Goal: Task Accomplishment & Management: Complete application form

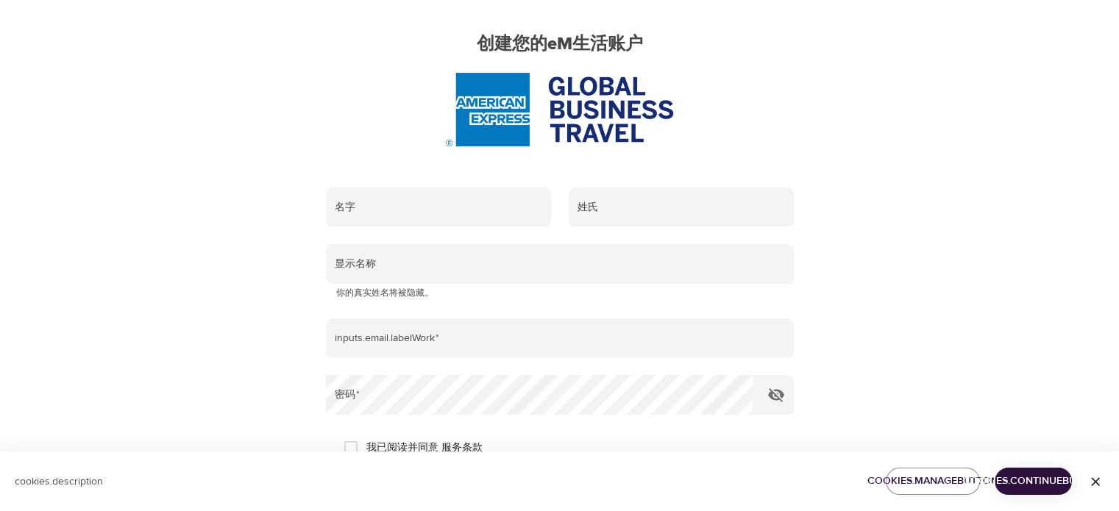
scroll to position [104, 0]
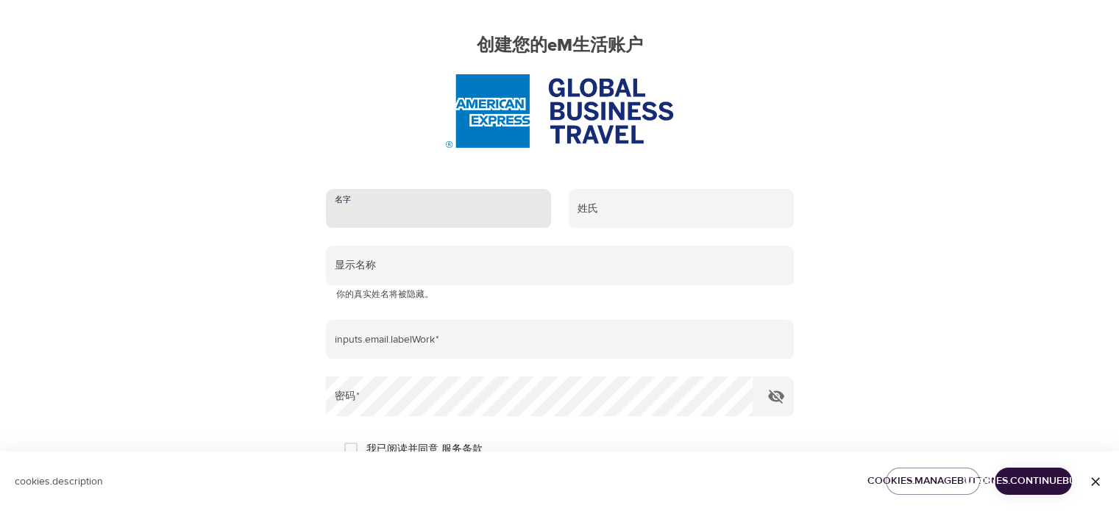
click at [444, 217] on input "text" at bounding box center [438, 209] width 225 height 40
click at [243, 247] on div "User Profile 帐户 兴趣 结束 创建您的eM生活账户 名字 姓氏 显示名称 你的真实姓名将被隐藏。 inputs.email.labelWork …" at bounding box center [559, 151] width 838 height 511
click at [418, 215] on input "text" at bounding box center [438, 209] width 225 height 40
type input "ㄇㄩ"
type input ","
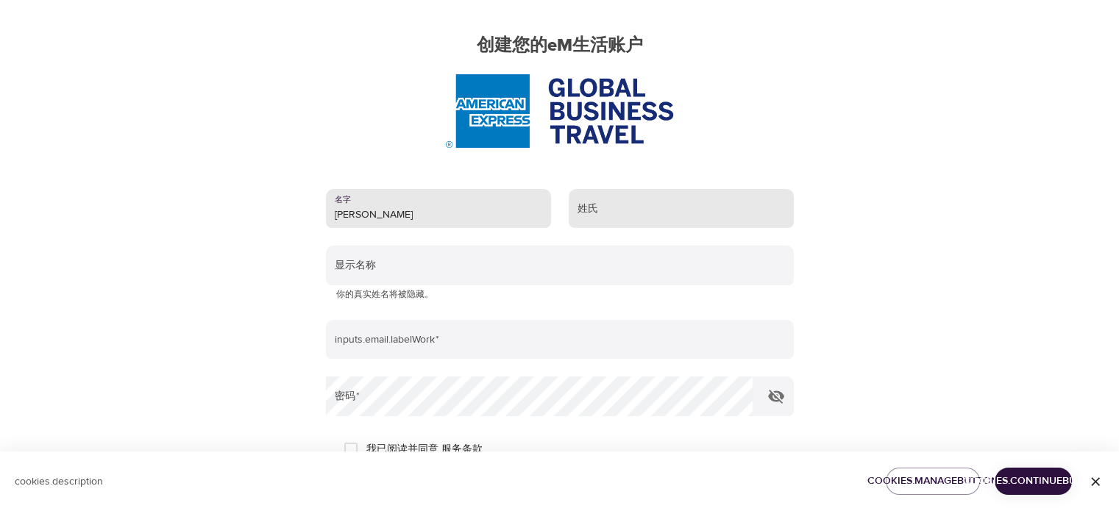
type input "[PERSON_NAME]"
click at [591, 214] on input "text" at bounding box center [680, 209] width 225 height 40
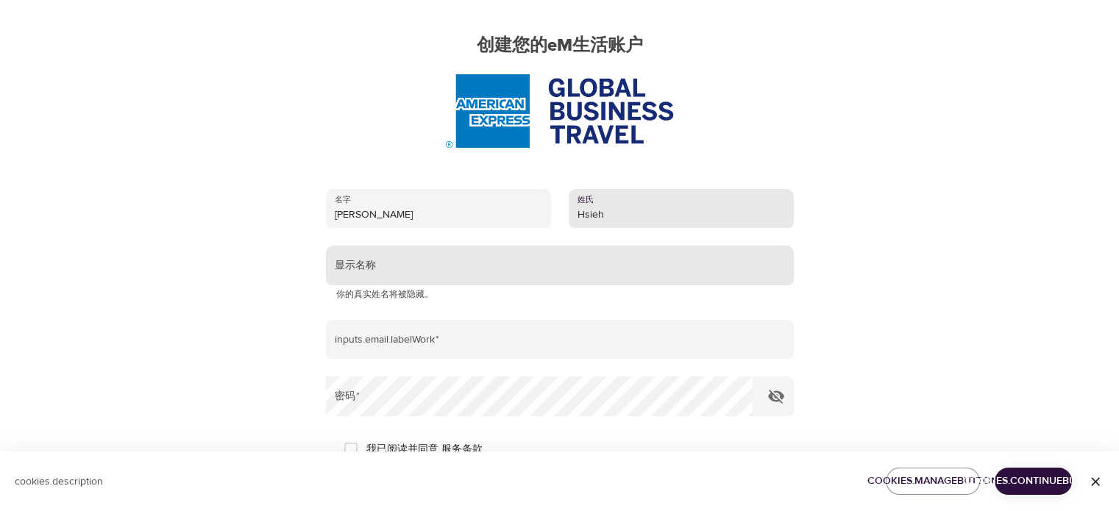
type input "Hsieh"
click at [490, 266] on input "text" at bounding box center [560, 266] width 468 height 40
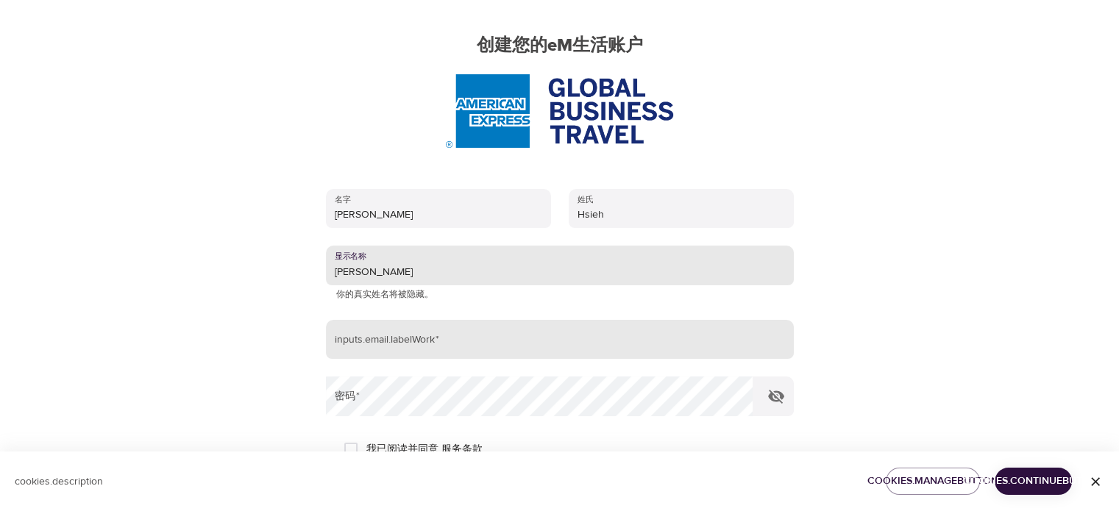
type input "[PERSON_NAME]"
click at [485, 335] on input "email" at bounding box center [560, 340] width 468 height 40
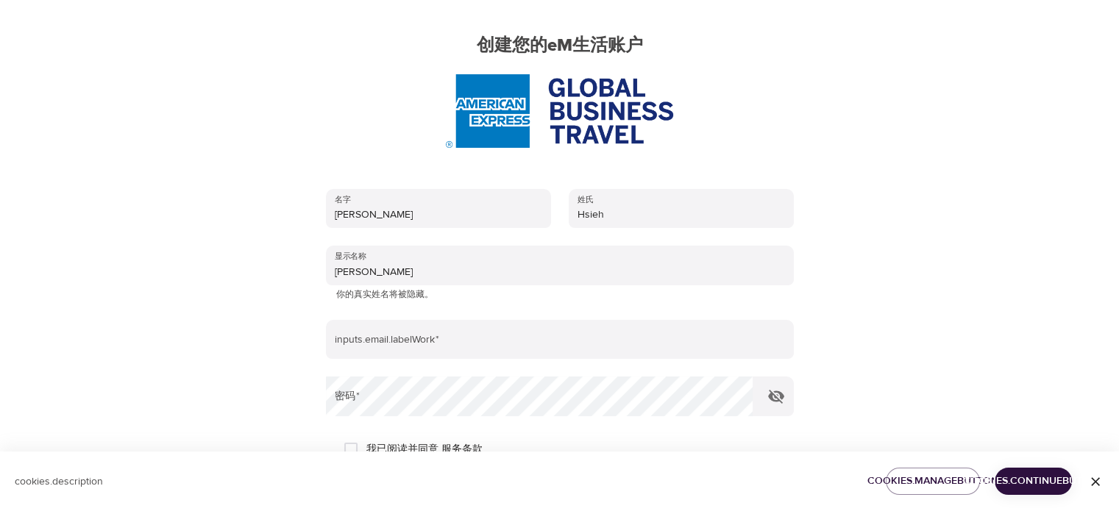
click at [204, 332] on div "User Profile 帐户 兴趣 结束 创建您的eM生活账户 名字 [PERSON_NAME] 姓氏 [PERSON_NAME] 显示名称 [PERSON…" at bounding box center [559, 151] width 838 height 511
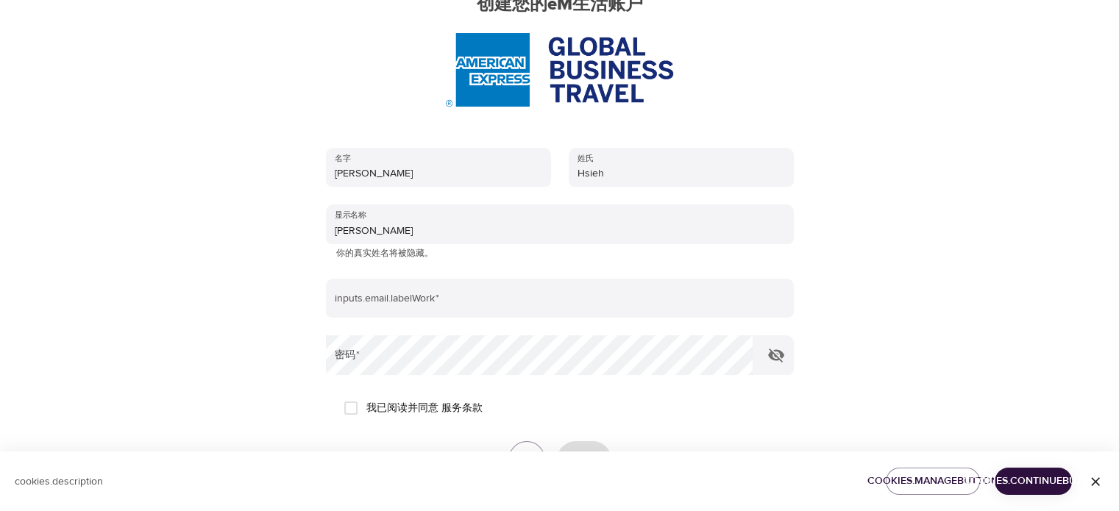
scroll to position [178, 0]
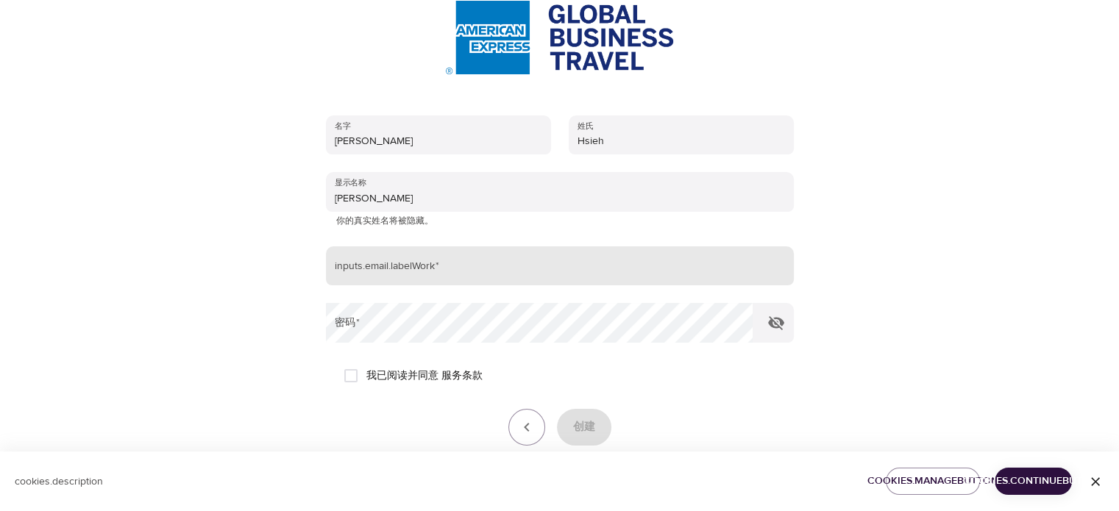
click at [412, 260] on input "email" at bounding box center [560, 266] width 468 height 40
type input "[EMAIL_ADDRESS][DOMAIN_NAME]"
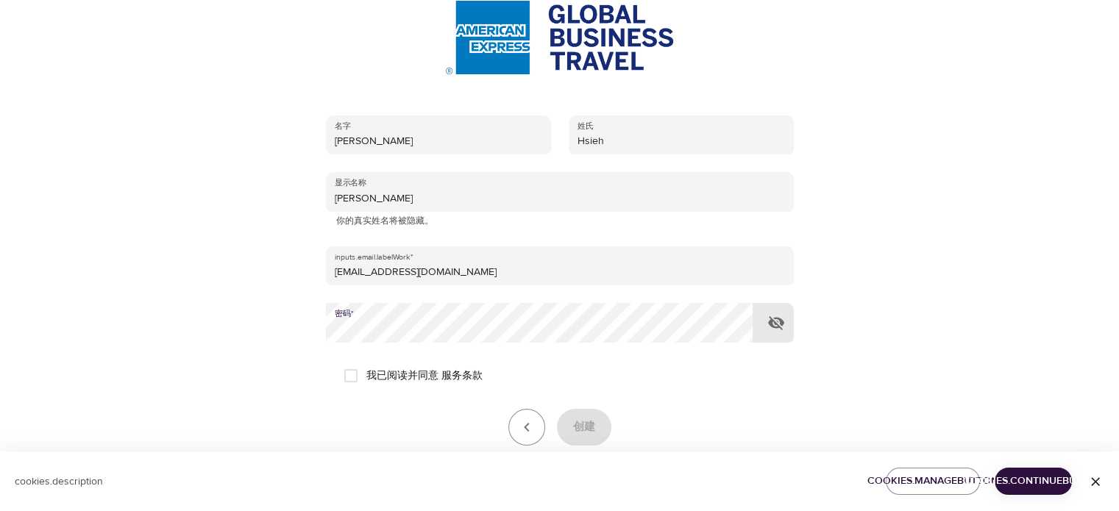
click at [346, 377] on input "我已阅读并同意 服务条款" at bounding box center [350, 375] width 31 height 31
checkbox input "true"
click at [776, 325] on icon "button" at bounding box center [776, 323] width 18 height 18
click at [592, 418] on span "创建" at bounding box center [584, 427] width 22 height 19
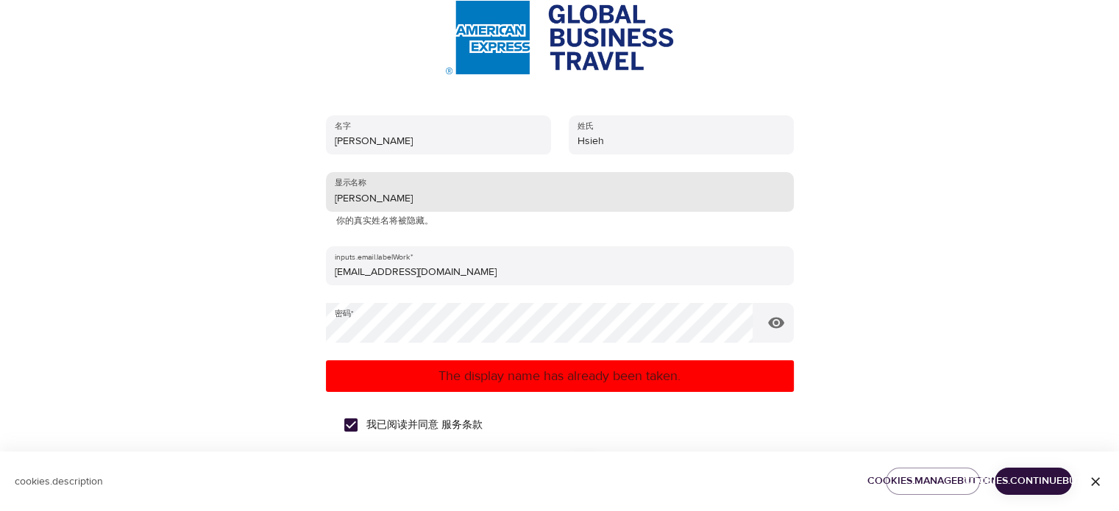
click at [424, 196] on input "[PERSON_NAME]" at bounding box center [560, 192] width 468 height 40
drag, startPoint x: 375, startPoint y: 193, endPoint x: 500, endPoint y: 199, distance: 125.2
click at [500, 199] on input "MaggieHsieh" at bounding box center [560, 192] width 468 height 40
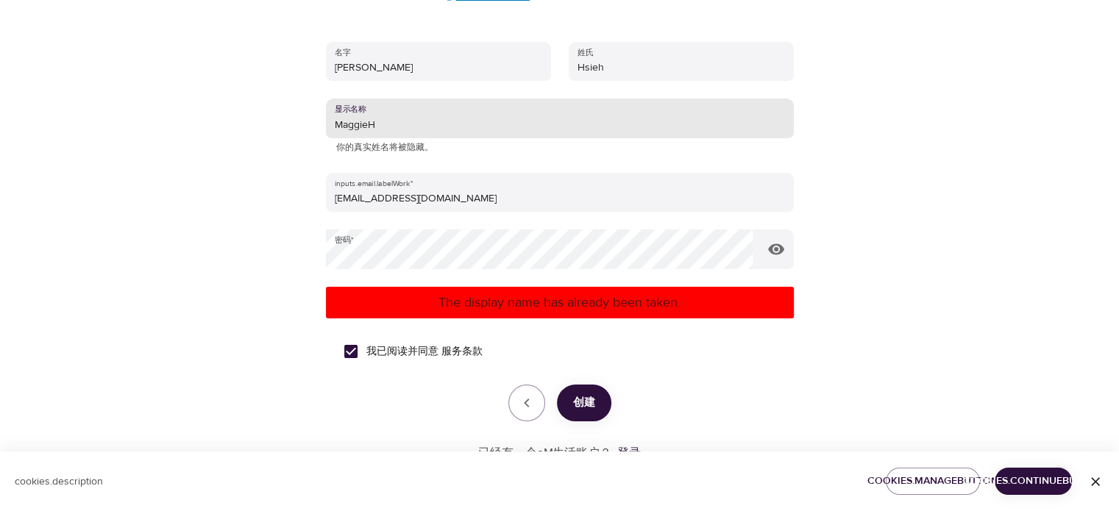
type input "MaggieH"
click at [588, 397] on span "创建" at bounding box center [584, 402] width 22 height 19
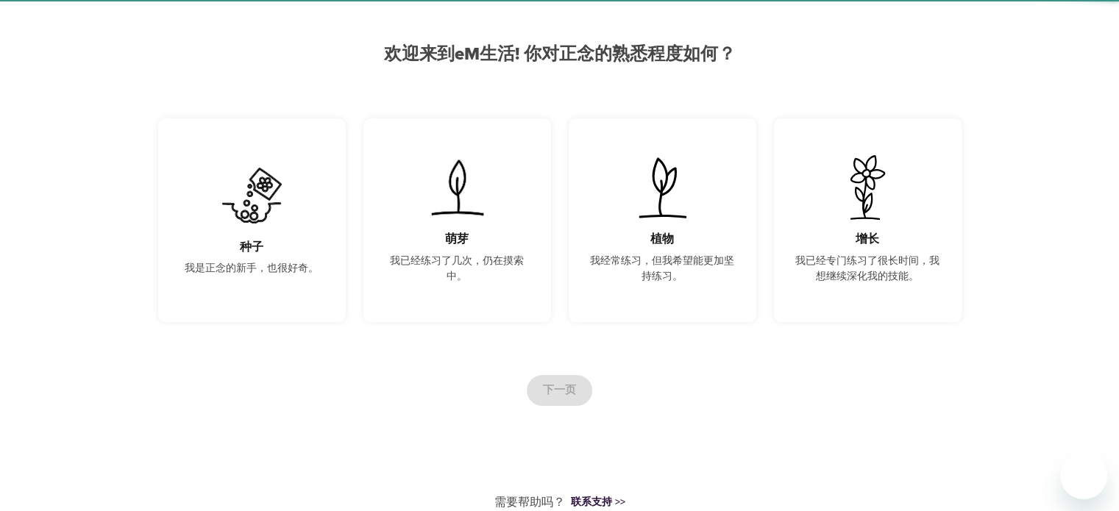
scroll to position [113, 0]
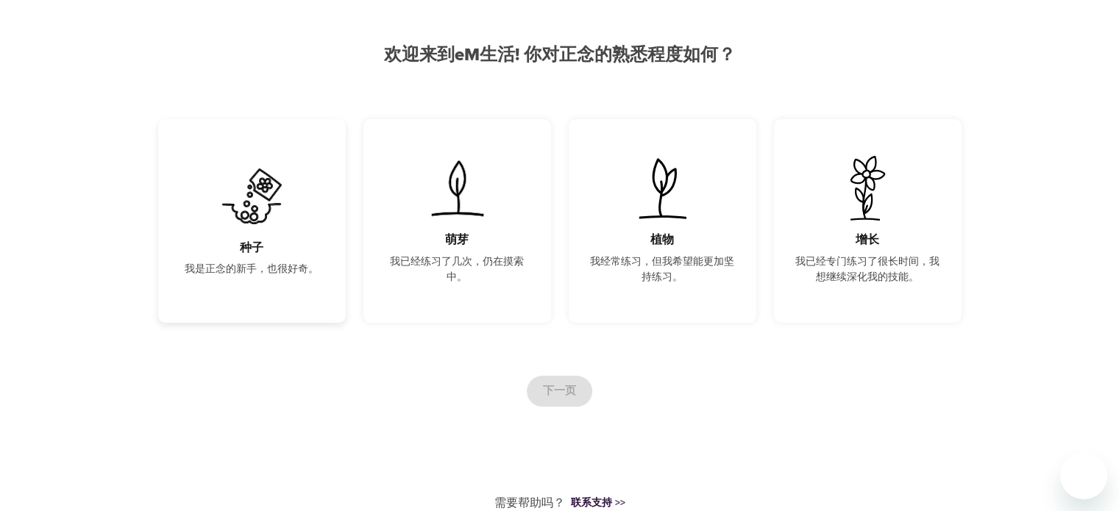
click at [241, 193] on img at bounding box center [252, 196] width 74 height 65
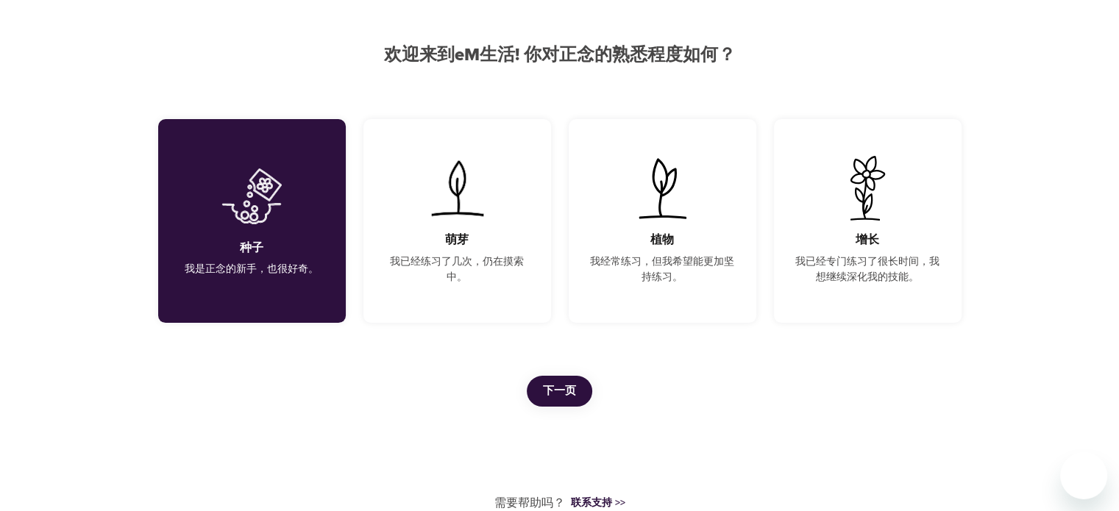
click at [568, 382] on span "下一页" at bounding box center [559, 391] width 33 height 19
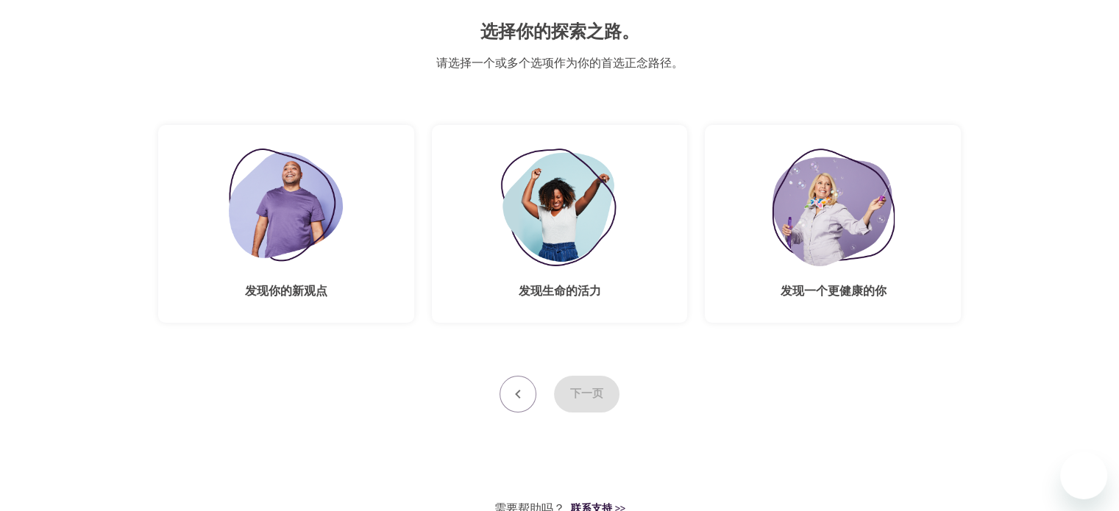
scroll to position [141, 0]
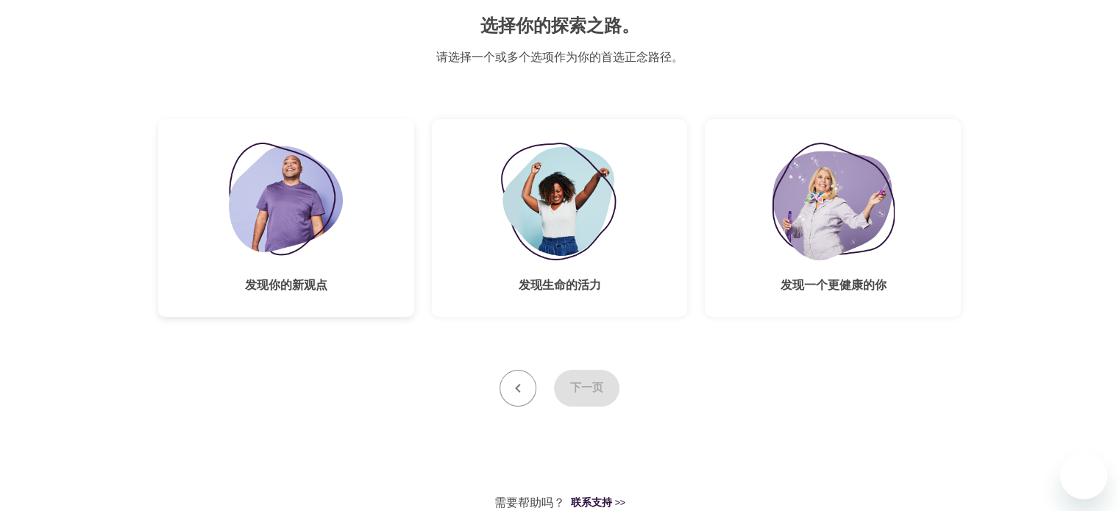
click at [320, 190] on img at bounding box center [286, 202] width 114 height 118
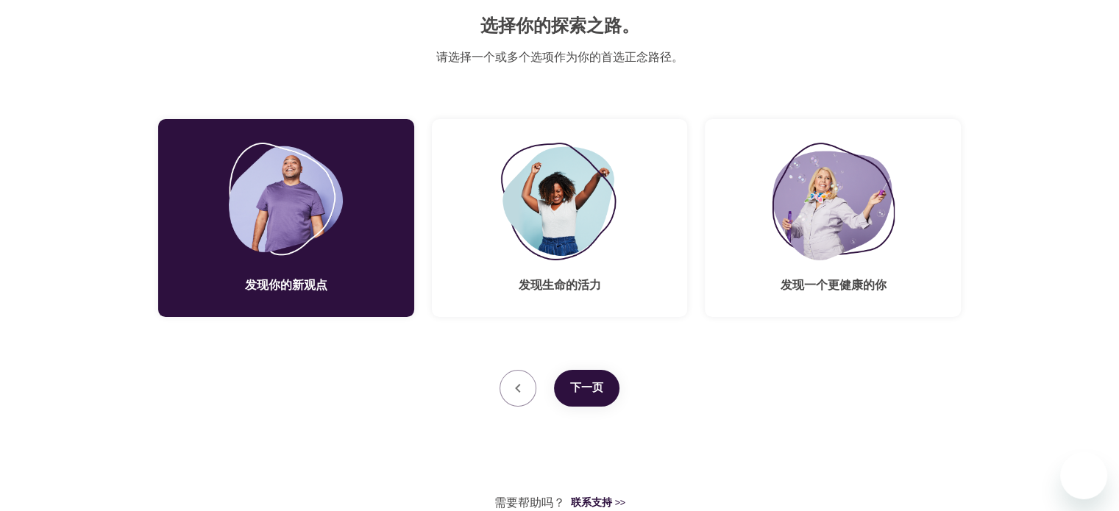
click at [601, 379] on span "下一页" at bounding box center [586, 388] width 33 height 19
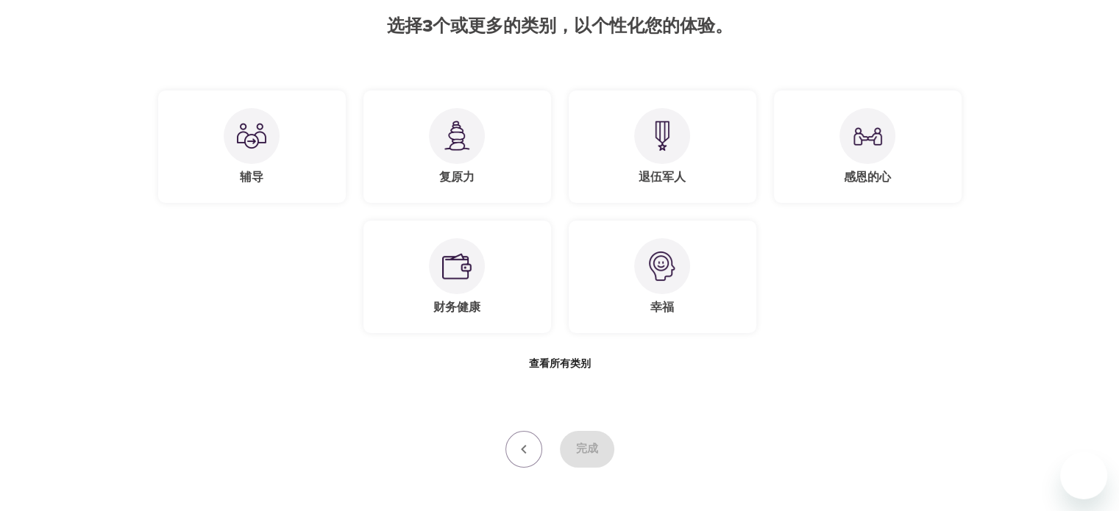
scroll to position [202, 0]
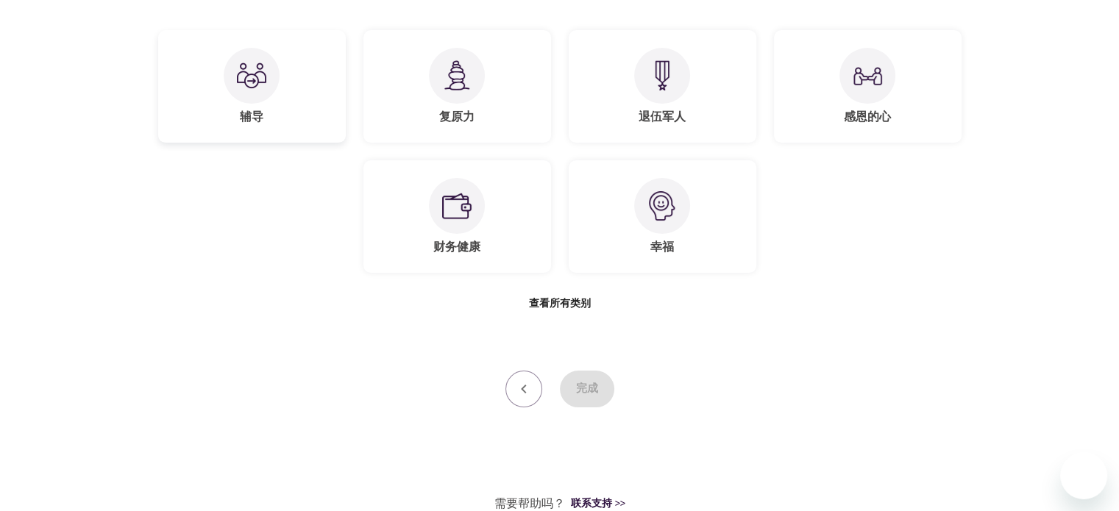
click at [238, 74] on img at bounding box center [251, 75] width 29 height 29
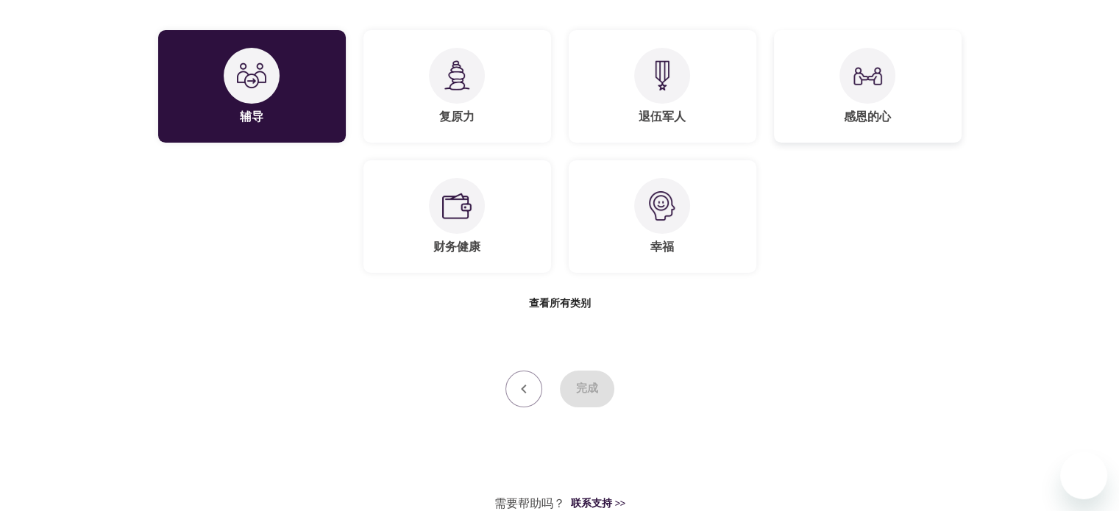
click at [858, 85] on img at bounding box center [866, 75] width 29 height 29
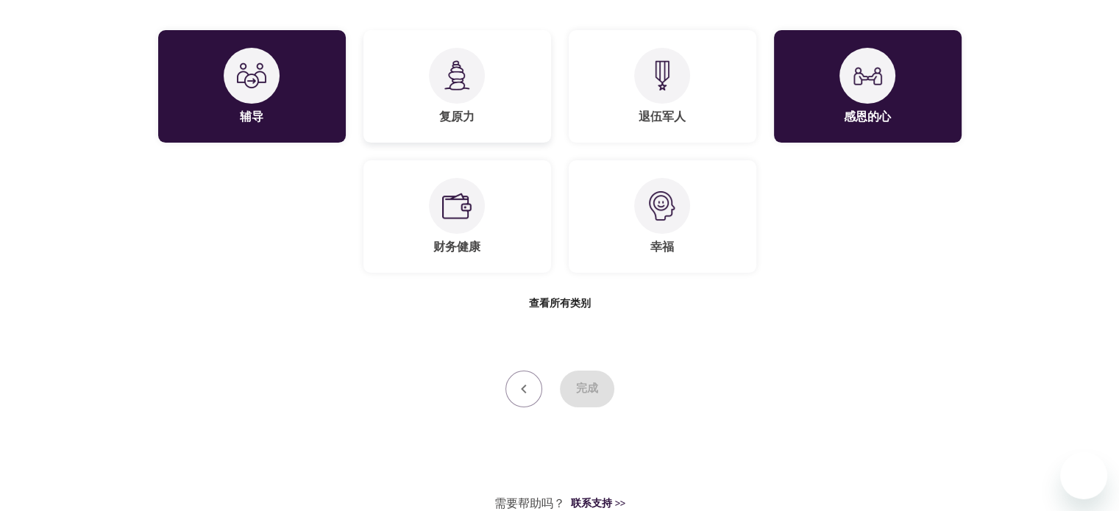
click at [450, 95] on div at bounding box center [457, 76] width 56 height 56
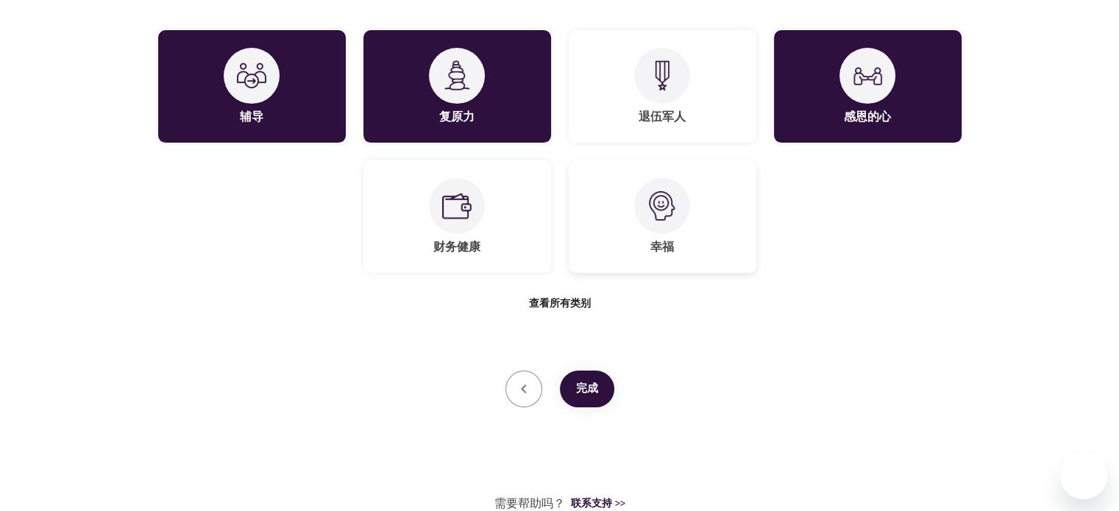
click at [649, 204] on img at bounding box center [661, 205] width 29 height 29
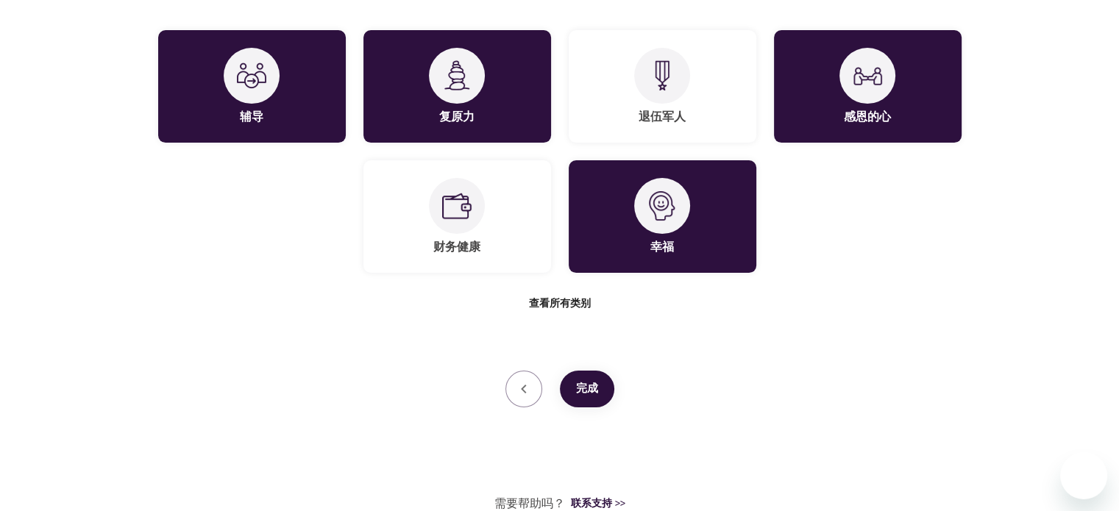
click at [578, 393] on span "完成" at bounding box center [587, 388] width 22 height 19
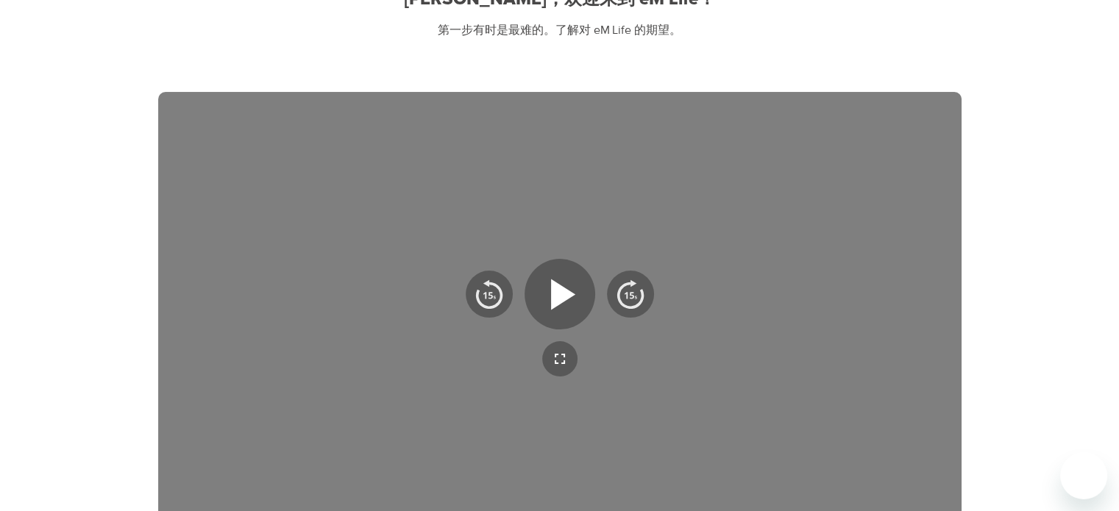
scroll to position [247, 0]
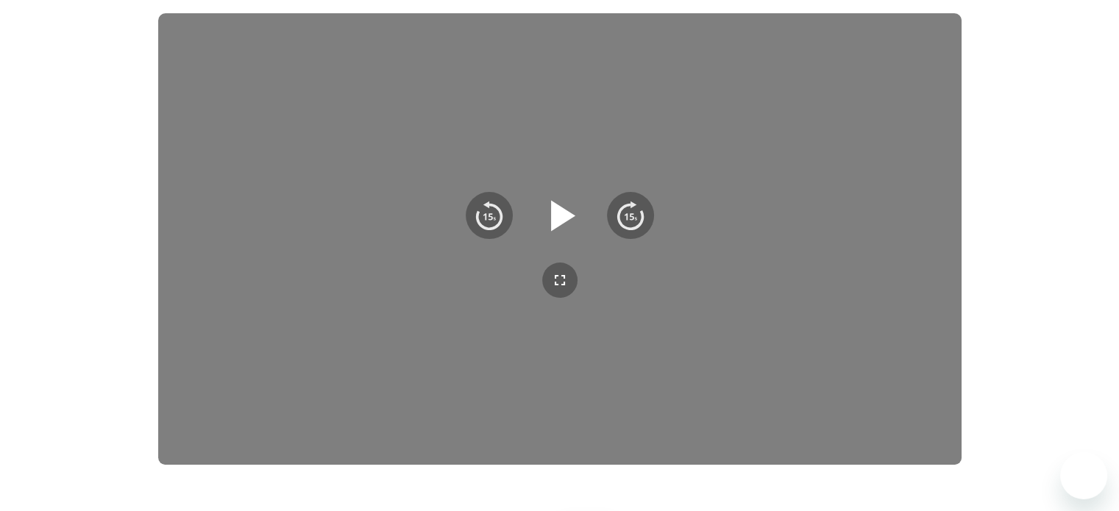
click at [549, 199] on icon "button" at bounding box center [559, 215] width 53 height 53
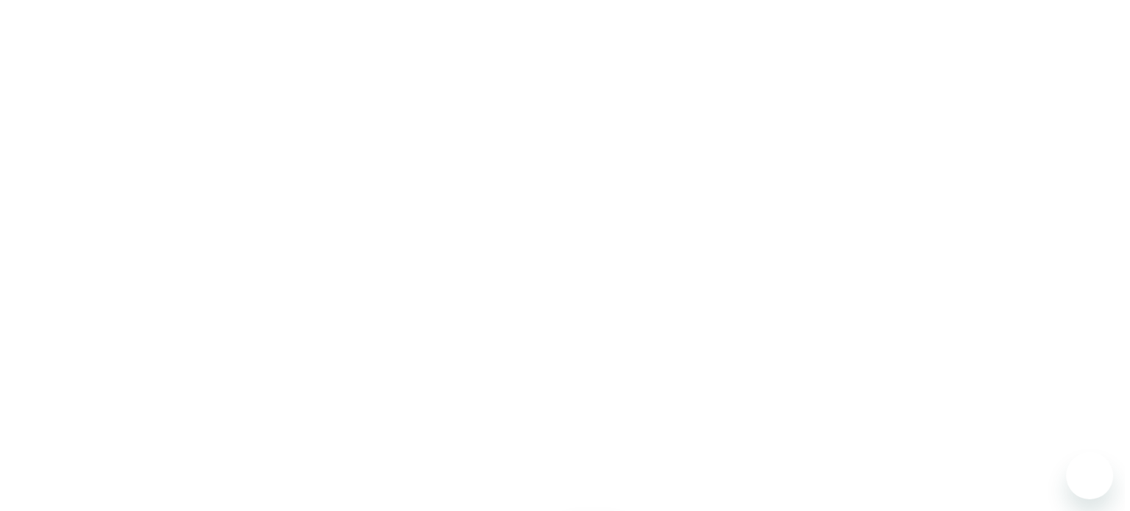
scroll to position [394, 0]
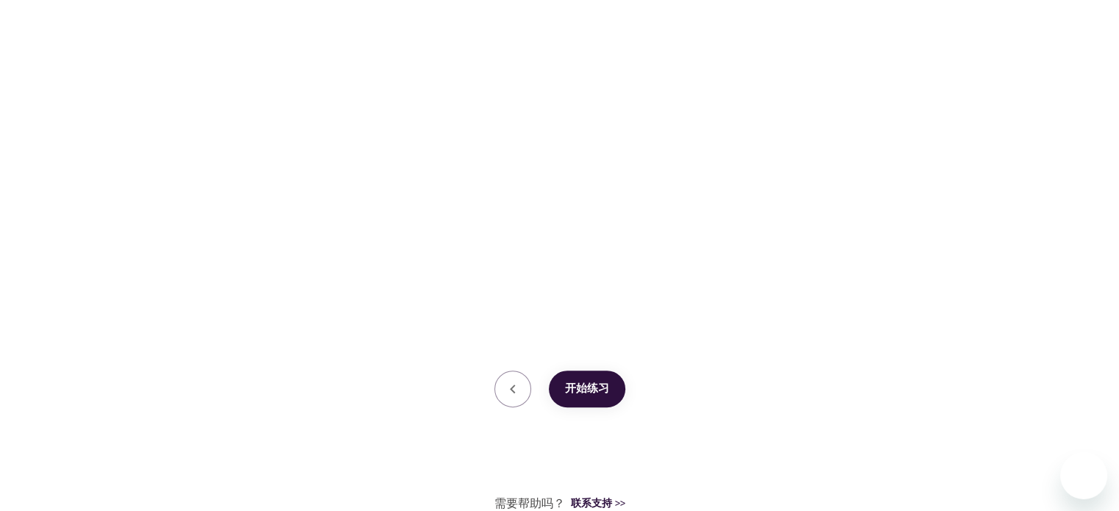
click at [1010, 157] on div "User Profile 帐户 兴趣 结束 [PERSON_NAME]，欢迎来到 eM Life！ 第一步有时是最难的。了解对 eM Life 的期望。 开始…" at bounding box center [559, 59] width 1119 height 907
click at [591, 389] on span "开始练习" at bounding box center [587, 388] width 44 height 19
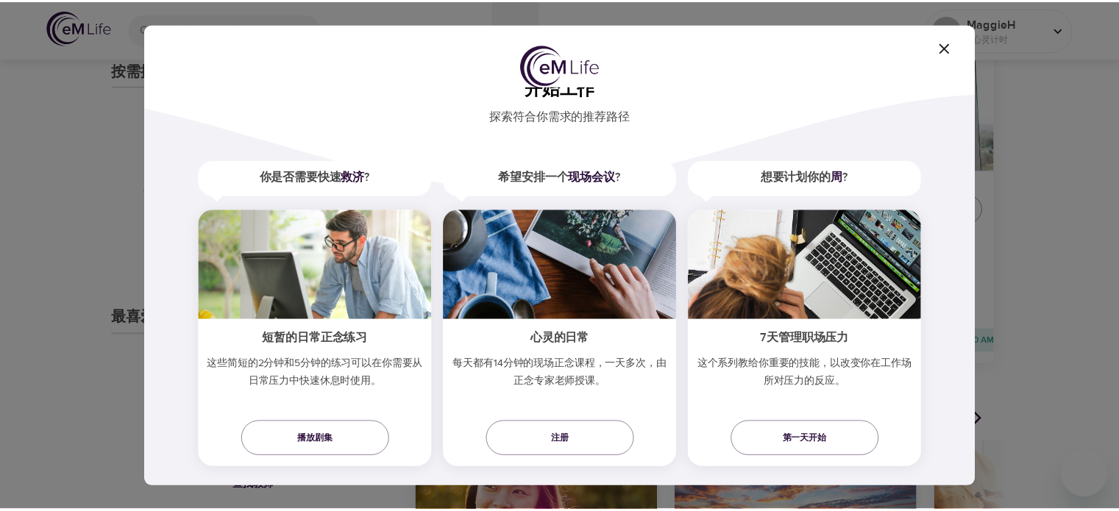
scroll to position [51, 0]
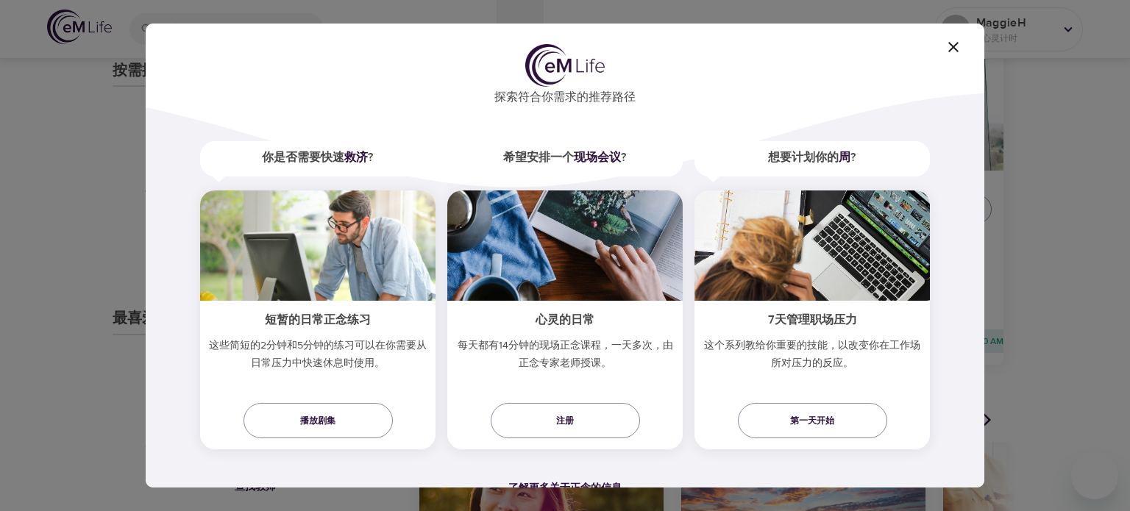
click at [955, 46] on icon "button" at bounding box center [953, 47] width 10 height 10
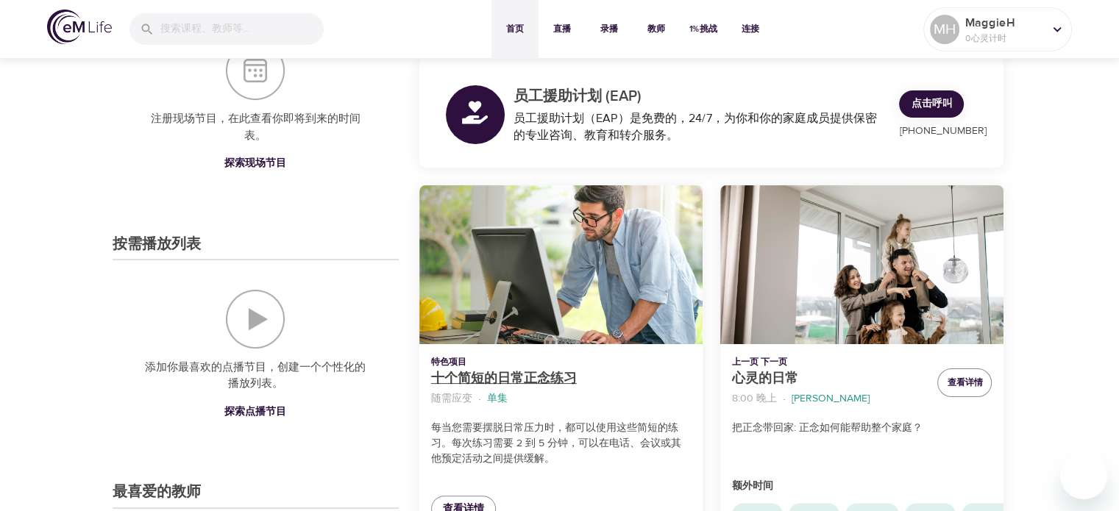
scroll to position [294, 0]
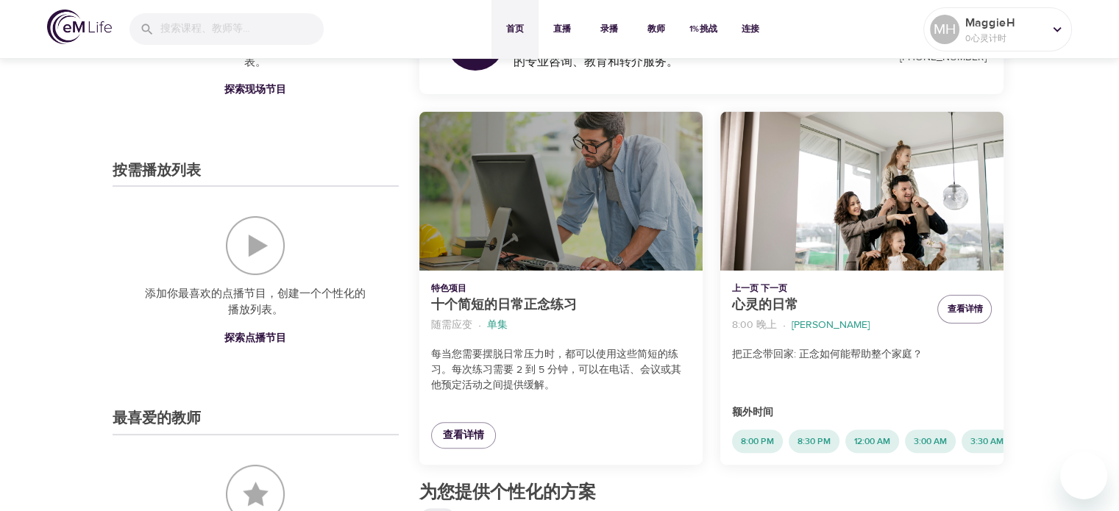
click at [557, 212] on div "十个简短的日常正念练习" at bounding box center [560, 192] width 283 height 160
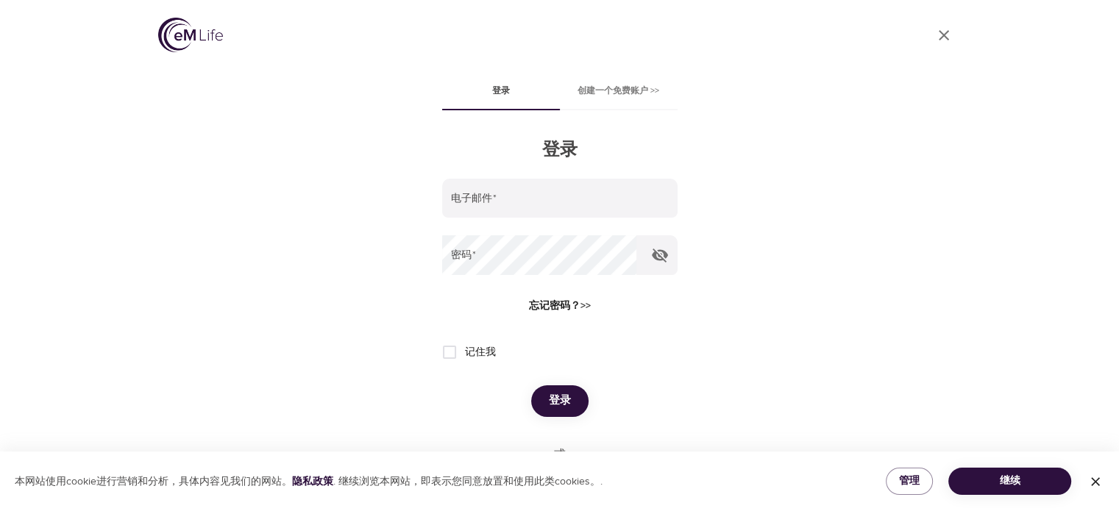
type input "[EMAIL_ADDRESS][DOMAIN_NAME]"
